Goal: Navigation & Orientation: Go to known website

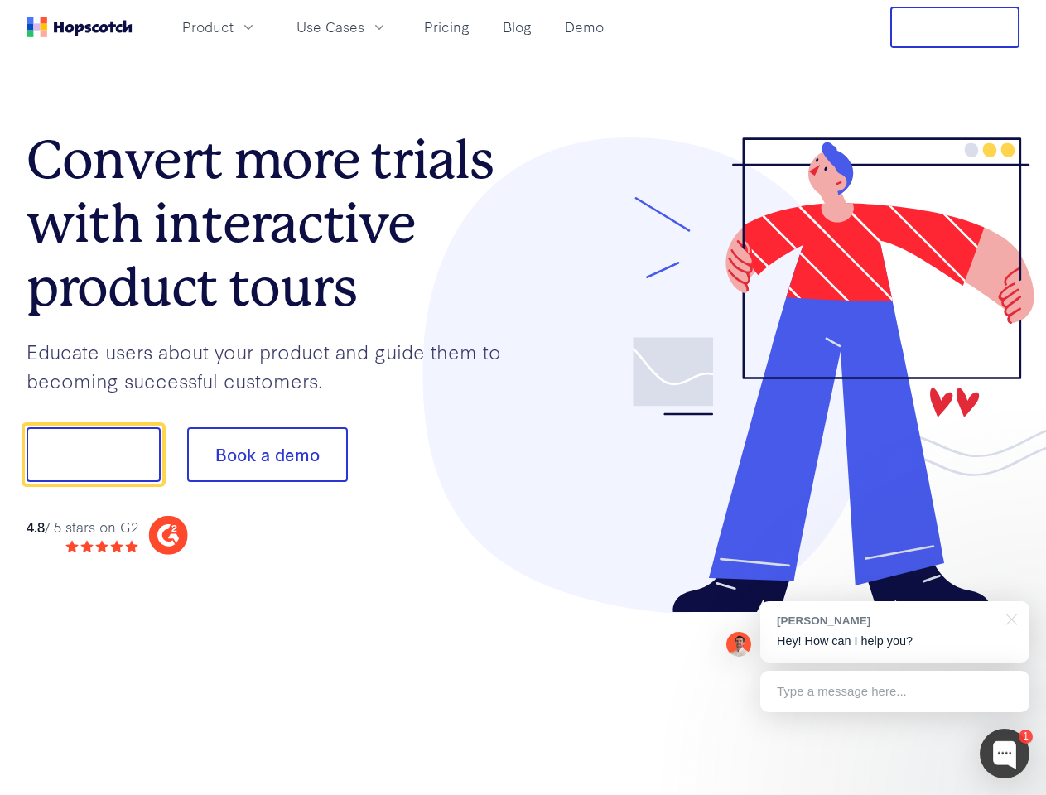
click at [523, 398] on div at bounding box center [771, 375] width 497 height 476
click at [234, 27] on span "Product" at bounding box center [207, 27] width 51 height 21
click at [364, 27] on span "Use Cases" at bounding box center [330, 27] width 68 height 21
click at [955, 27] on button "Free Trial" at bounding box center [954, 27] width 129 height 41
click at [93, 455] on button "Show me!" at bounding box center [94, 454] width 134 height 55
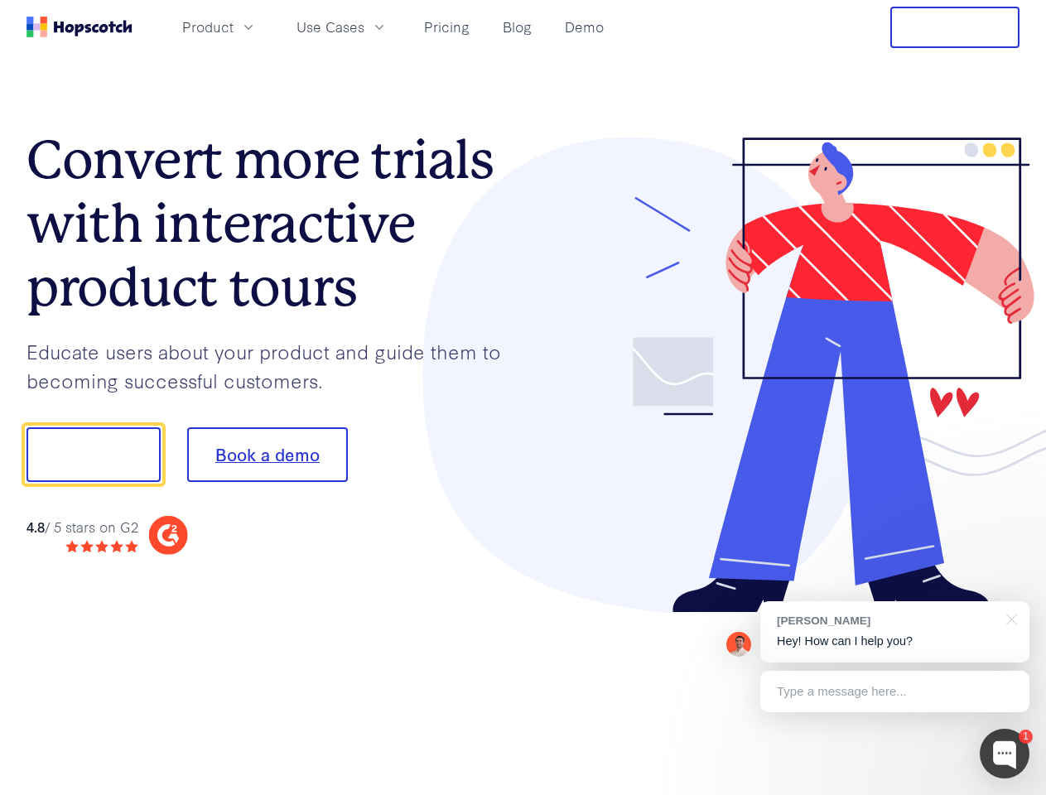
click at [267, 455] on button "Book a demo" at bounding box center [267, 454] width 161 height 55
click at [1005, 754] on div at bounding box center [1005, 754] width 50 height 50
click at [894, 632] on div "[PERSON_NAME] Hey! How can I help you?" at bounding box center [894, 631] width 269 height 61
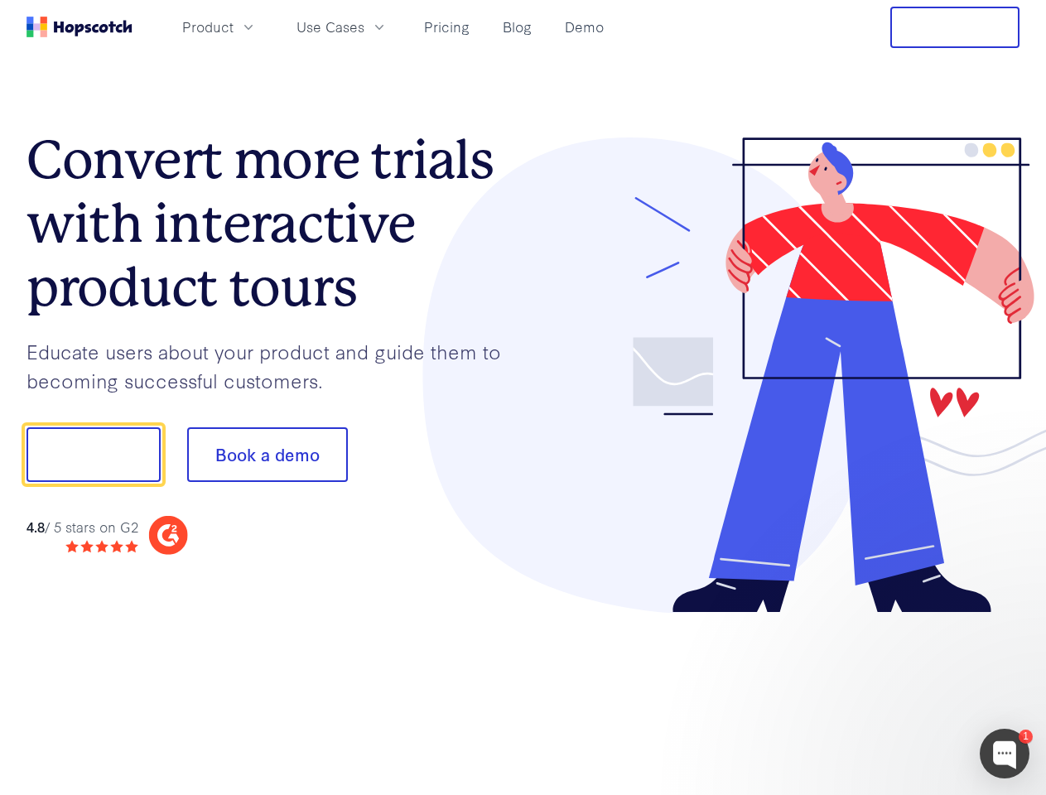
click at [1009, 618] on div at bounding box center [874, 452] width 311 height 552
click at [894, 692] on div at bounding box center [874, 563] width 311 height 330
